Goal: Task Accomplishment & Management: Manage account settings

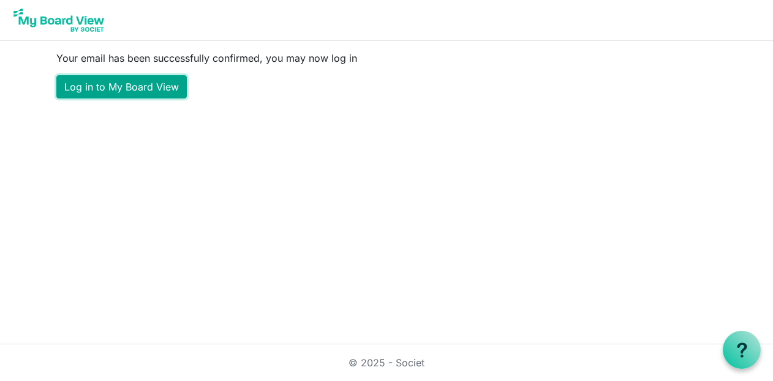
click at [133, 89] on link "Log in to My Board View" at bounding box center [121, 86] width 130 height 23
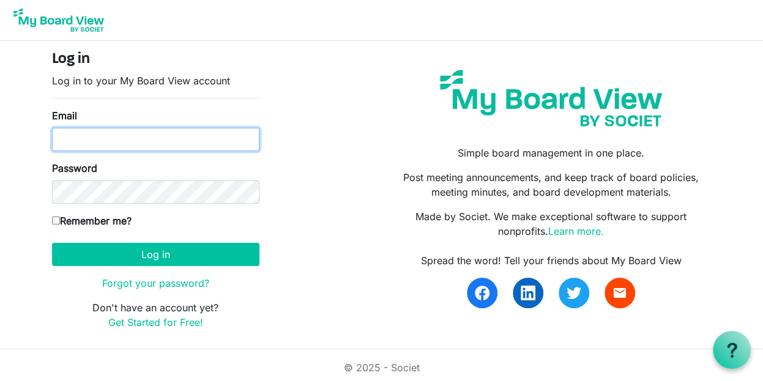
type input "schopp@ransomeverglades.org"
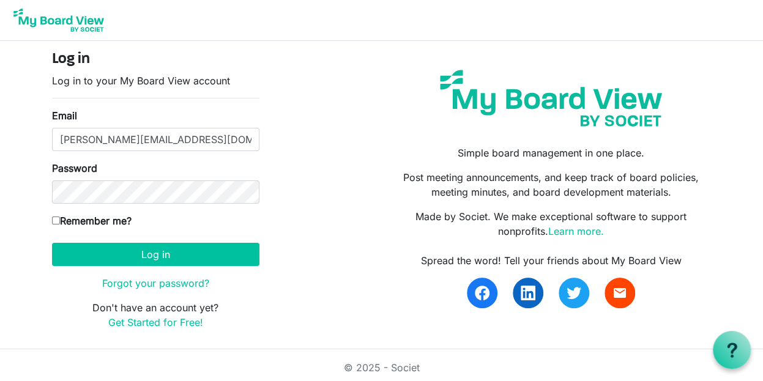
click at [55, 217] on input "Remember me?" at bounding box center [56, 221] width 8 height 8
checkbox input "true"
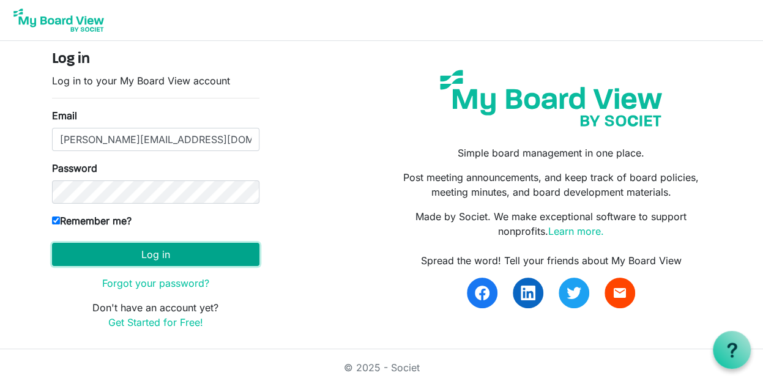
click at [127, 255] on button "Log in" at bounding box center [156, 254] width 208 height 23
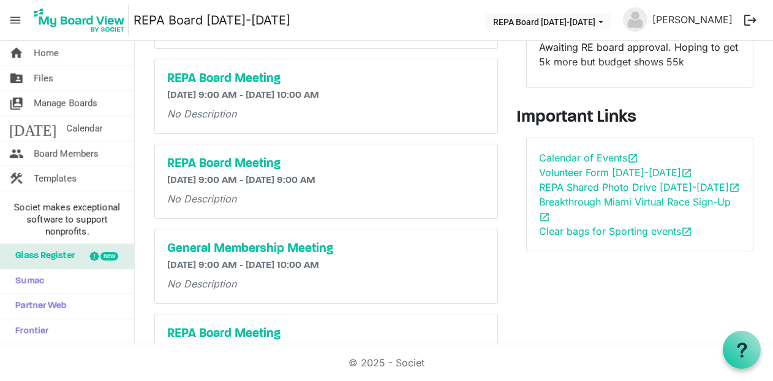
scroll to position [148, 0]
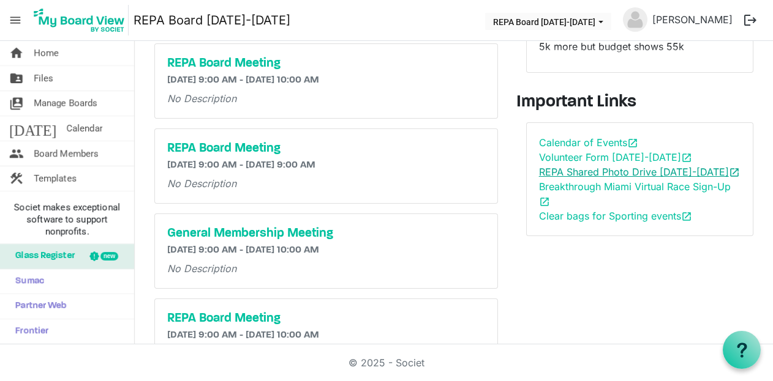
click at [622, 170] on link "REPA Shared Photo Drive 2025-2026 open_in_new" at bounding box center [639, 172] width 201 height 12
